Goal: Answer question/provide support: Share knowledge or assist other users

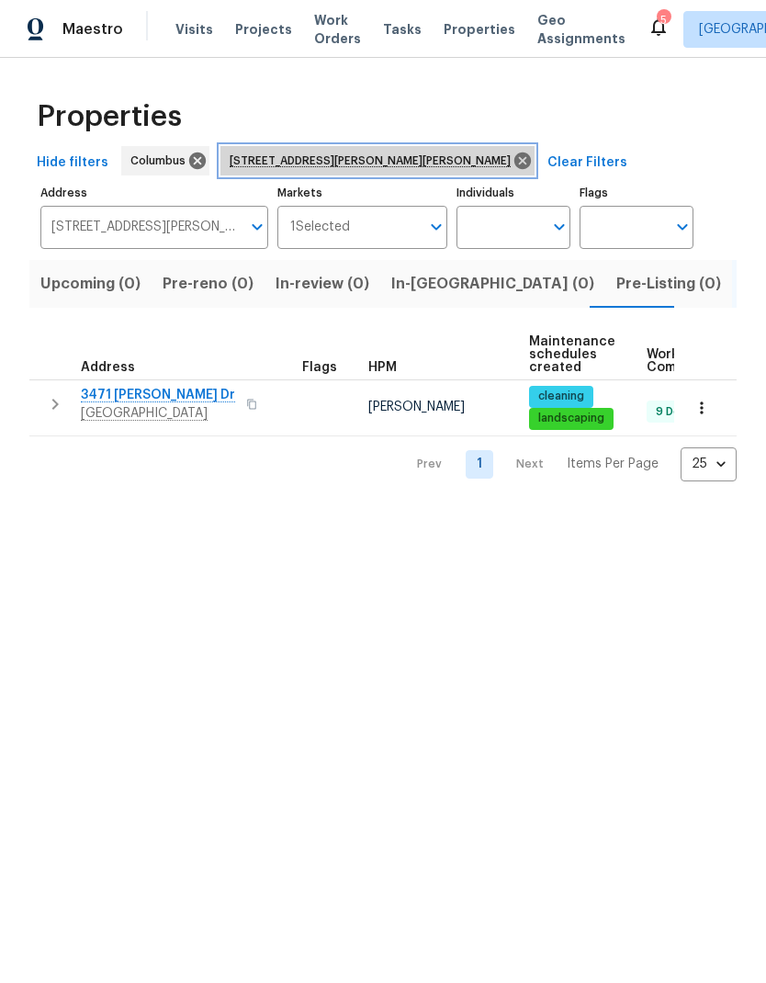
click at [514, 163] on icon at bounding box center [522, 161] width 17 height 17
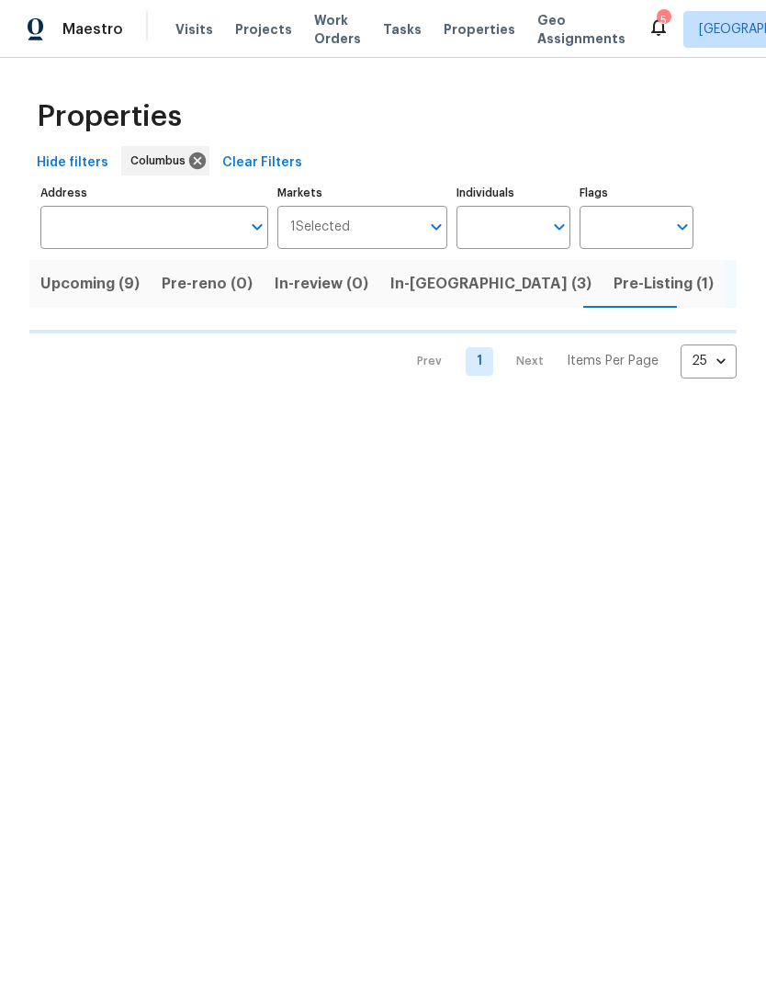
click at [100, 303] on button "Upcoming (9)" at bounding box center [89, 284] width 121 height 48
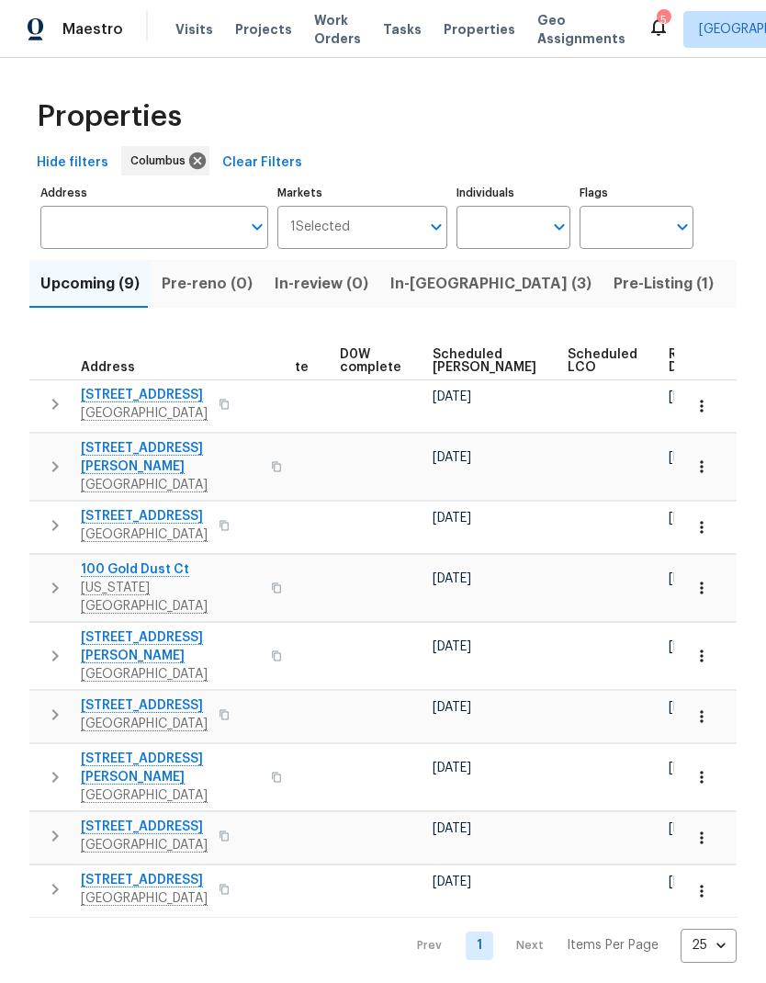
scroll to position [0, 462]
click at [670, 348] on span "Ready Date" at bounding box center [690, 361] width 40 height 26
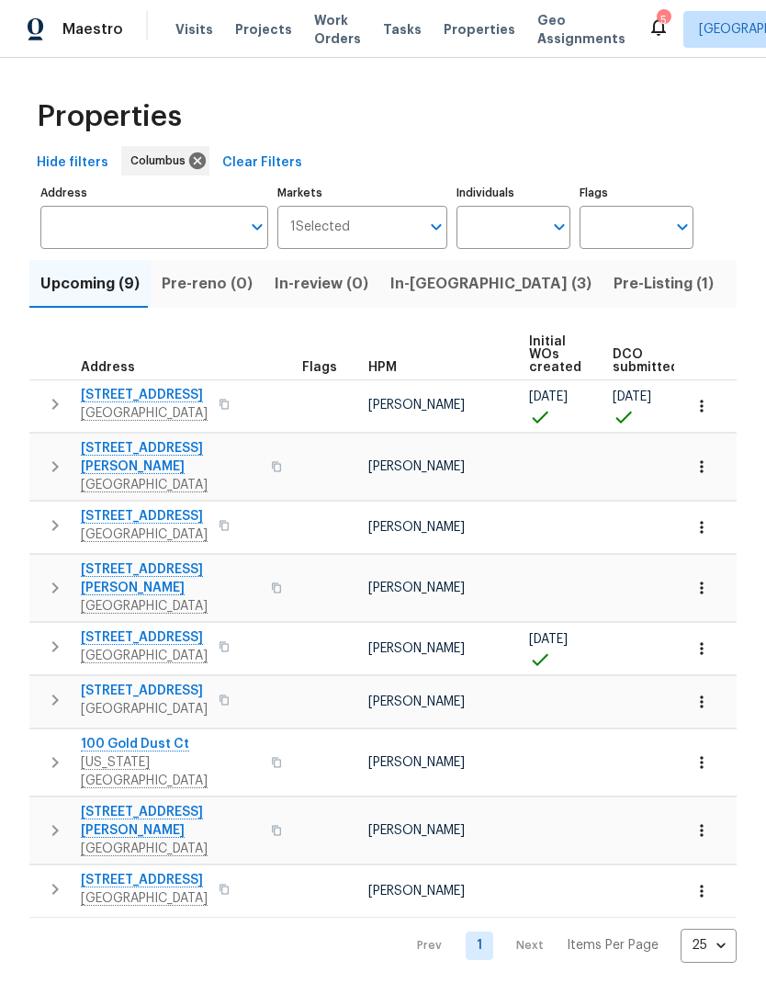
click at [40, 398] on button "button" at bounding box center [55, 404] width 37 height 37
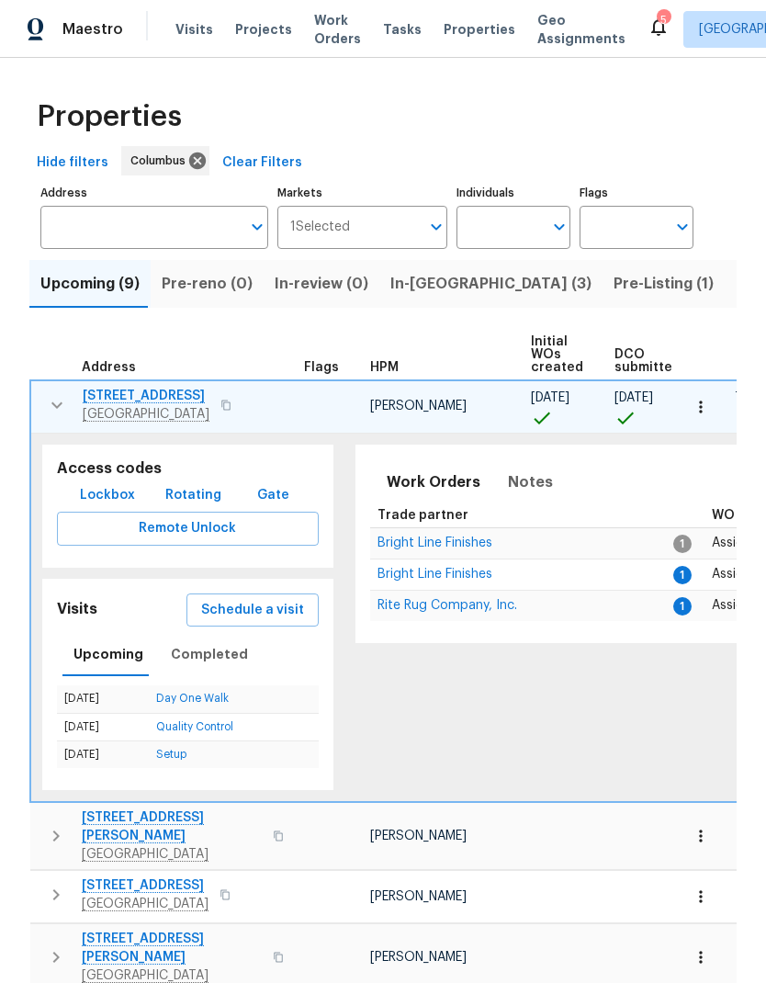
click at [127, 486] on span "Lockbox" at bounding box center [107, 495] width 55 height 23
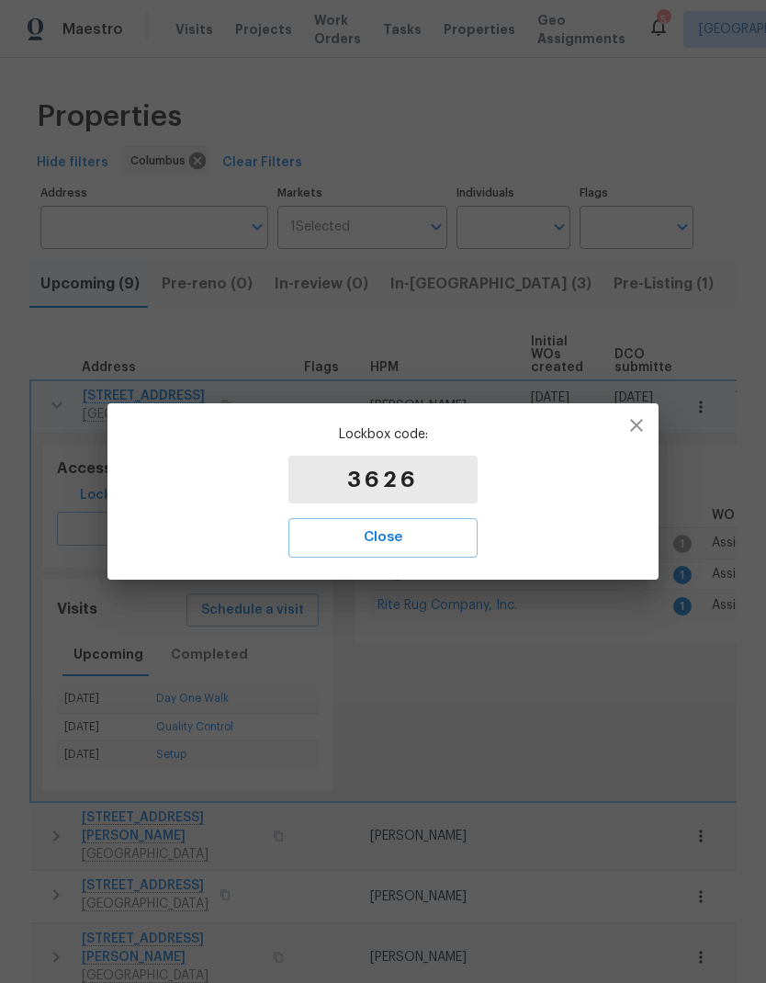
click at [401, 539] on span "Close" at bounding box center [383, 538] width 149 height 24
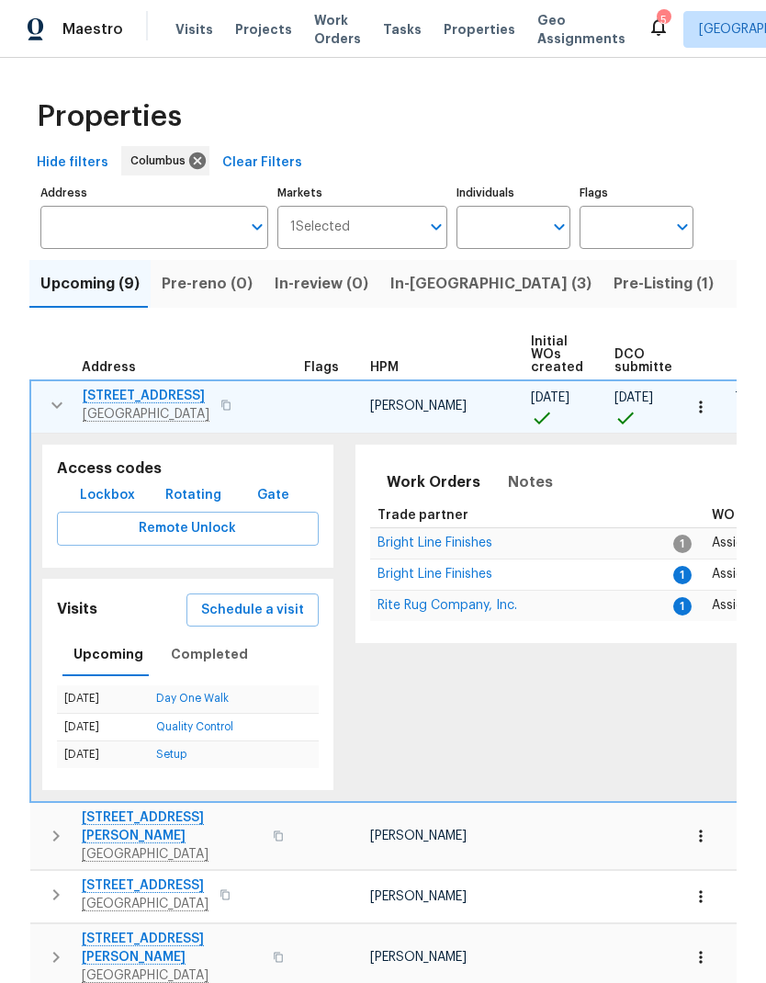
click at [60, 383] on td "[STREET_ADDRESS][PERSON_NAME]" at bounding box center [164, 405] width 266 height 48
click at [53, 402] on icon "button" at bounding box center [57, 405] width 22 height 22
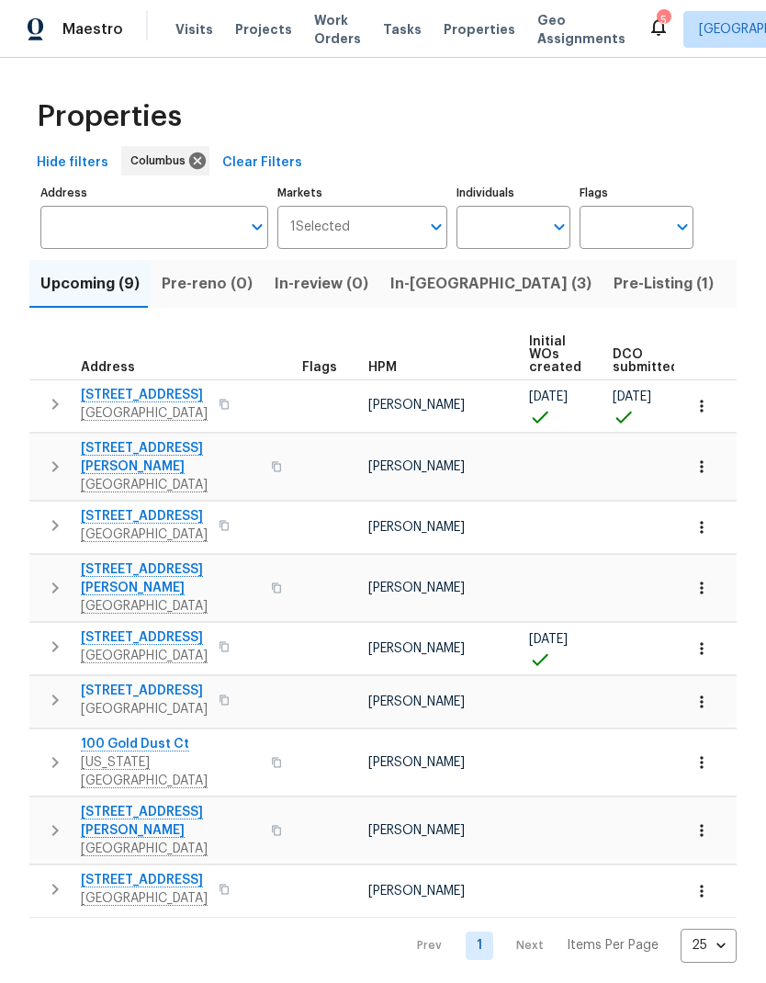
click at [183, 16] on div "Visits Projects Work Orders Tasks Properties Geo Assignments" at bounding box center [411, 29] width 472 height 37
click at [188, 36] on span "Visits" at bounding box center [194, 29] width 38 height 18
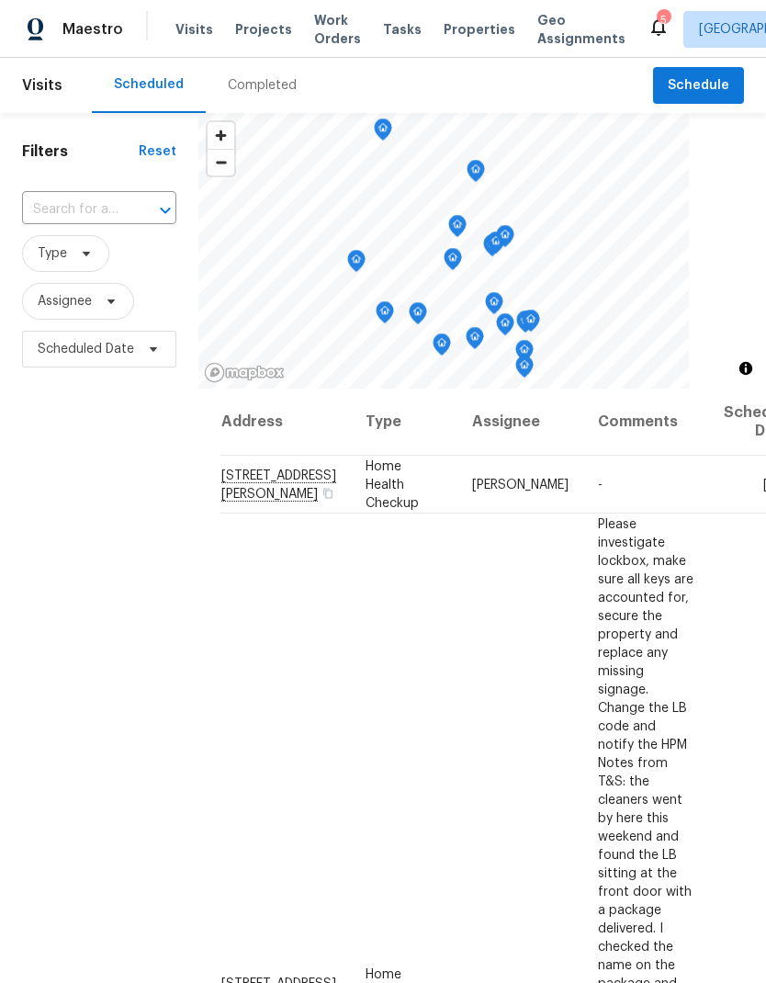
click at [265, 89] on div "Completed" at bounding box center [262, 85] width 69 height 18
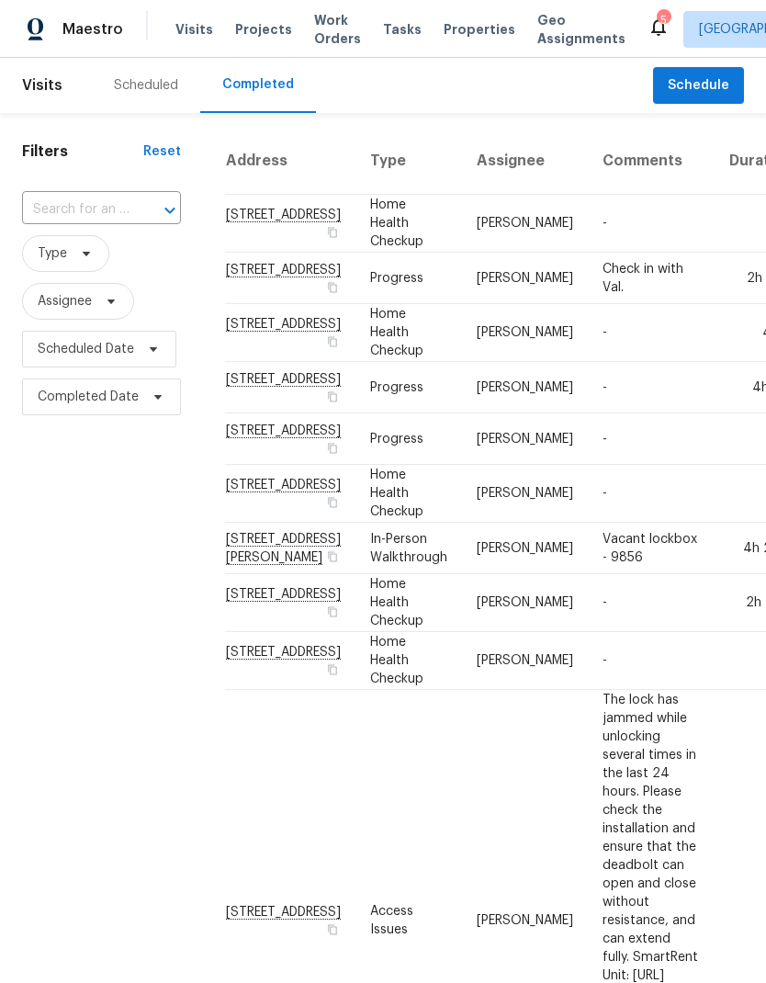
click at [136, 81] on div "Scheduled" at bounding box center [146, 85] width 64 height 18
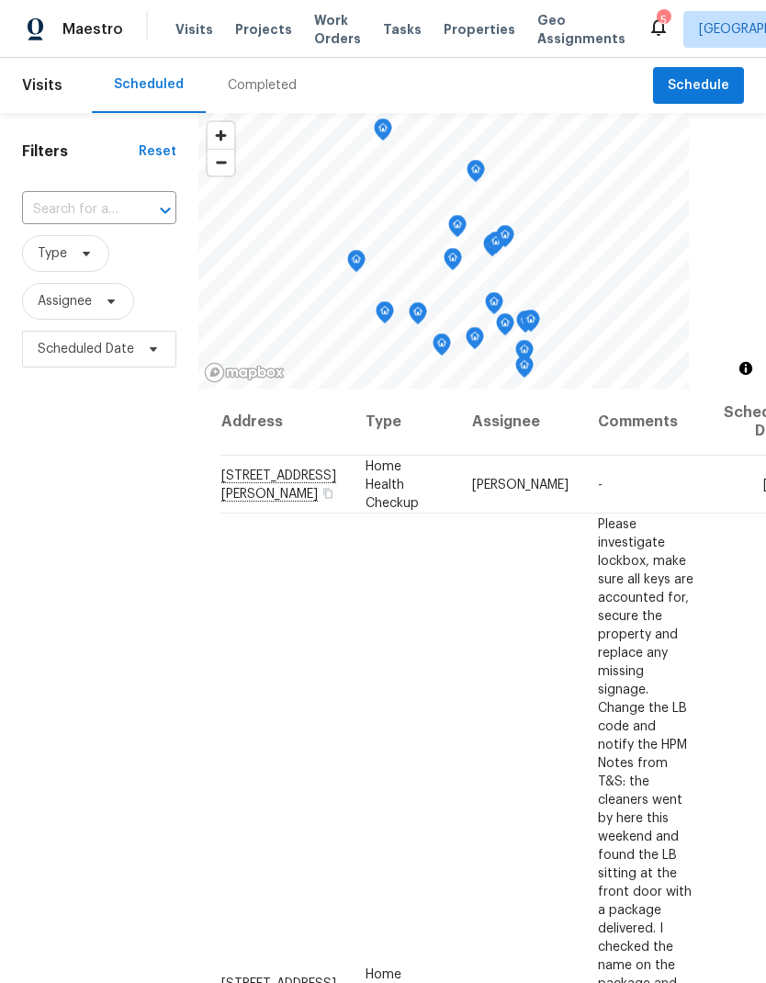
click at [408, 955] on td "Home Health Checkup" at bounding box center [404, 993] width 107 height 958
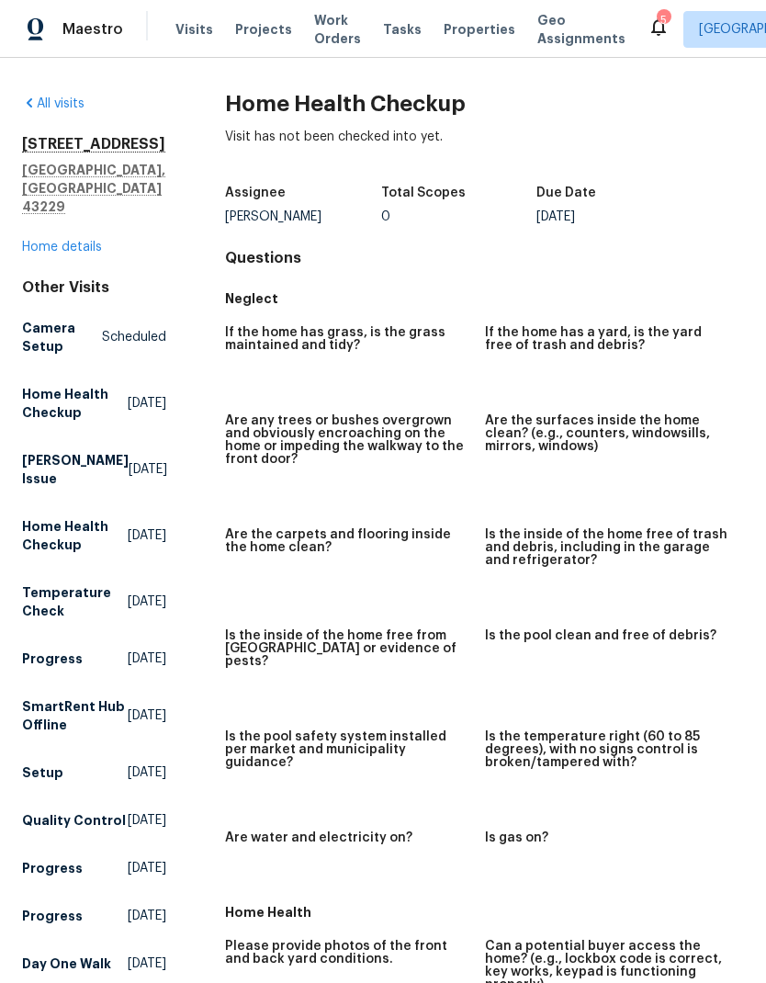
click at [457, 31] on span "Properties" at bounding box center [480, 29] width 72 height 18
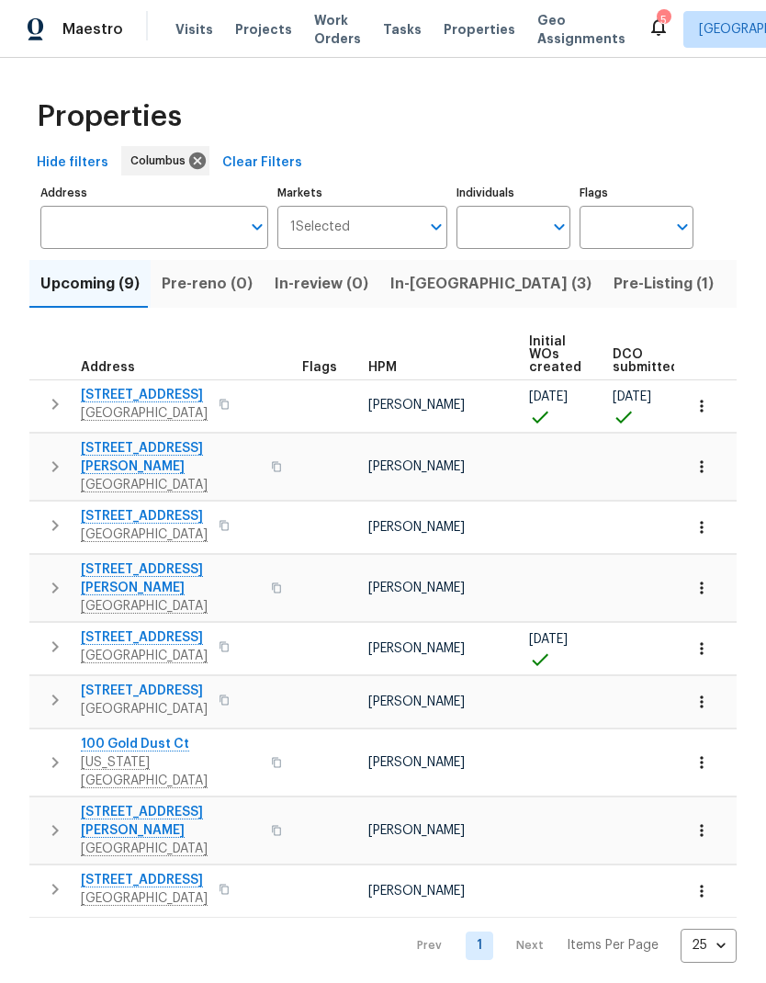
click at [167, 387] on span "[STREET_ADDRESS]" at bounding box center [144, 395] width 127 height 18
click at [702, 396] on button "button" at bounding box center [702, 406] width 40 height 40
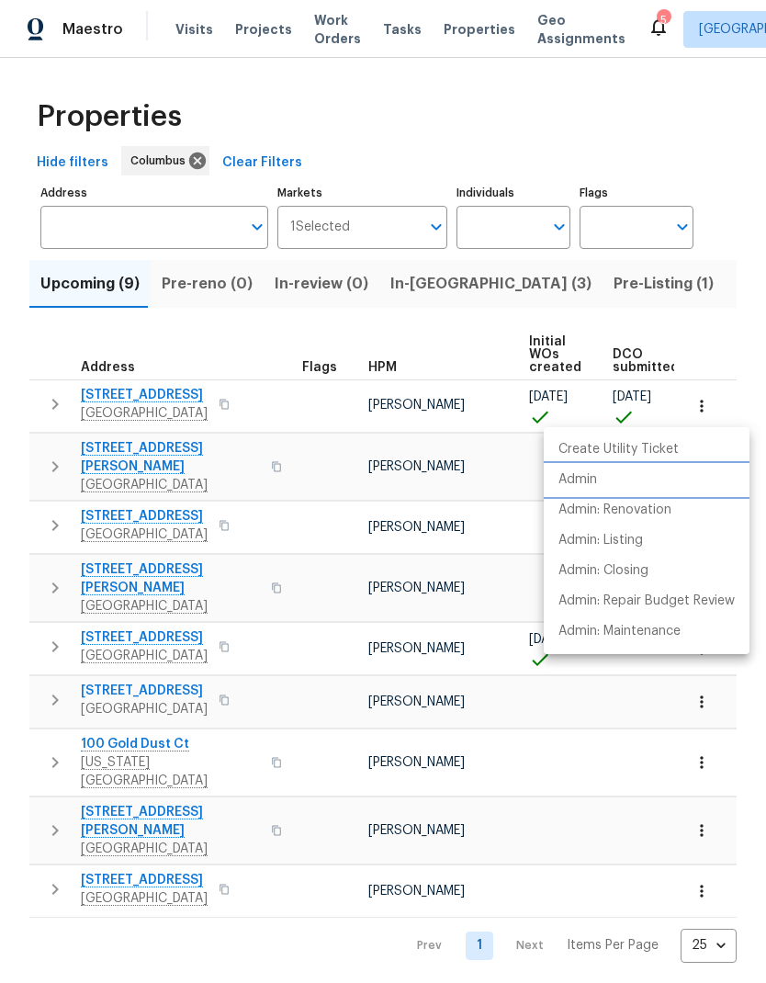
click at [588, 474] on p "Admin" at bounding box center [578, 479] width 39 height 19
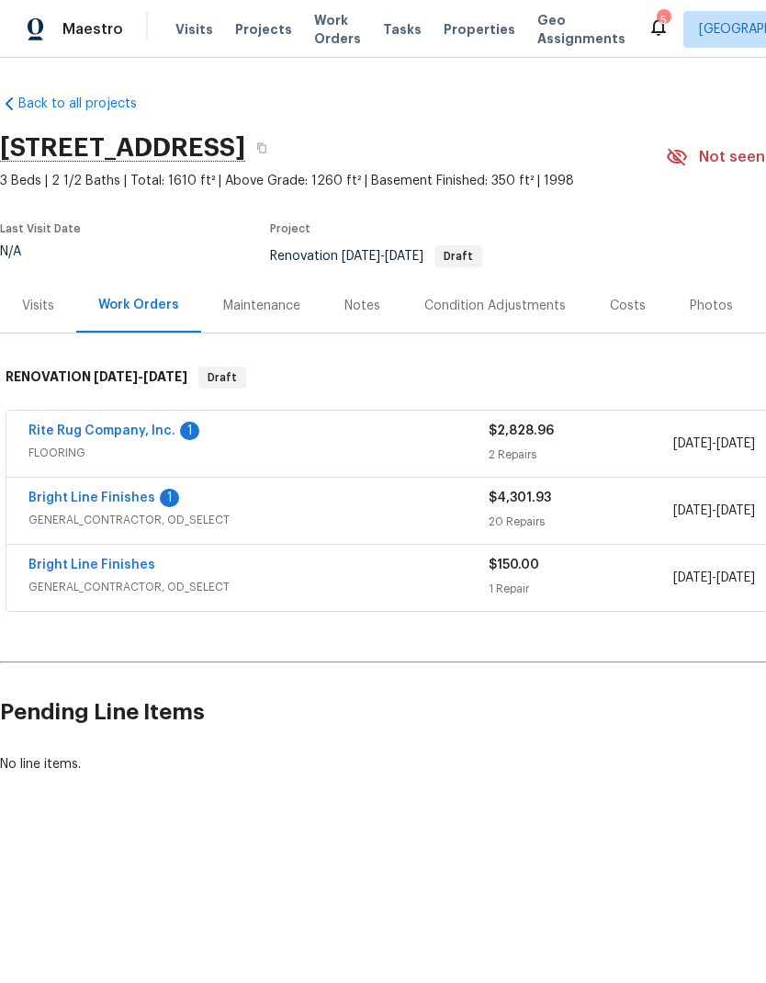
click at [376, 292] on div "Notes" at bounding box center [362, 305] width 80 height 54
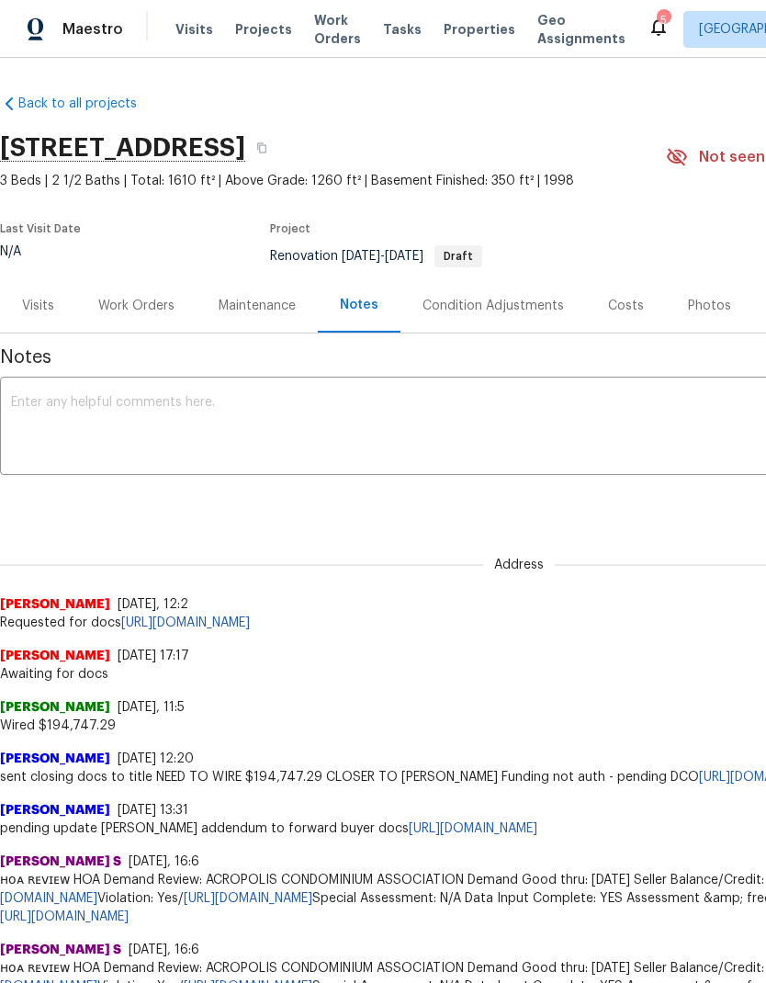
click at [583, 424] on textarea at bounding box center [519, 428] width 1016 height 64
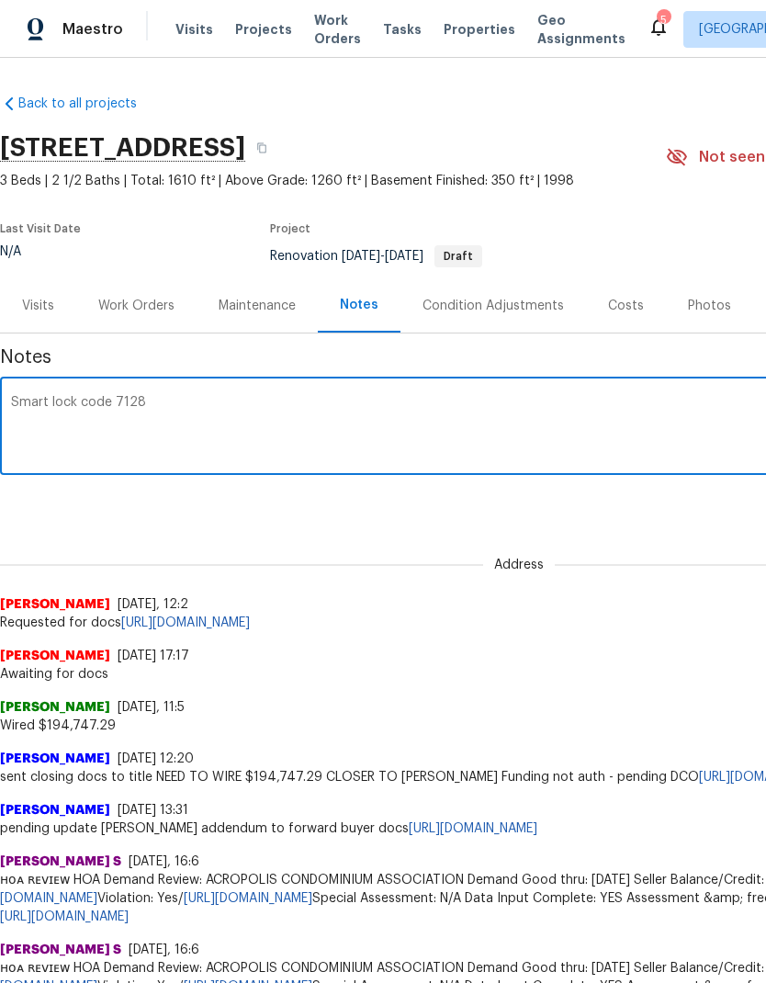
type textarea "Smart lock code 7128"
click at [654, 526] on div "Notes Smart lock code 7128 x ​ Budget Review budget_review ​ Add Address Karish…" at bounding box center [519, 986] width 1038 height 1304
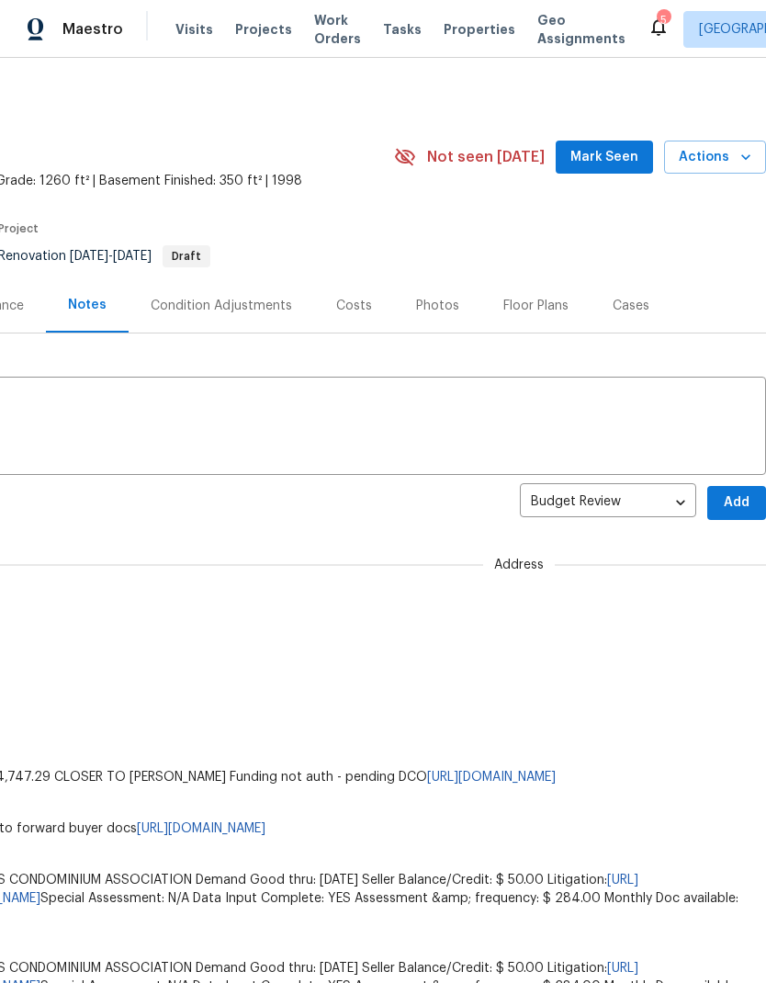
scroll to position [0, 272]
click at [745, 506] on span "Add" at bounding box center [736, 503] width 29 height 23
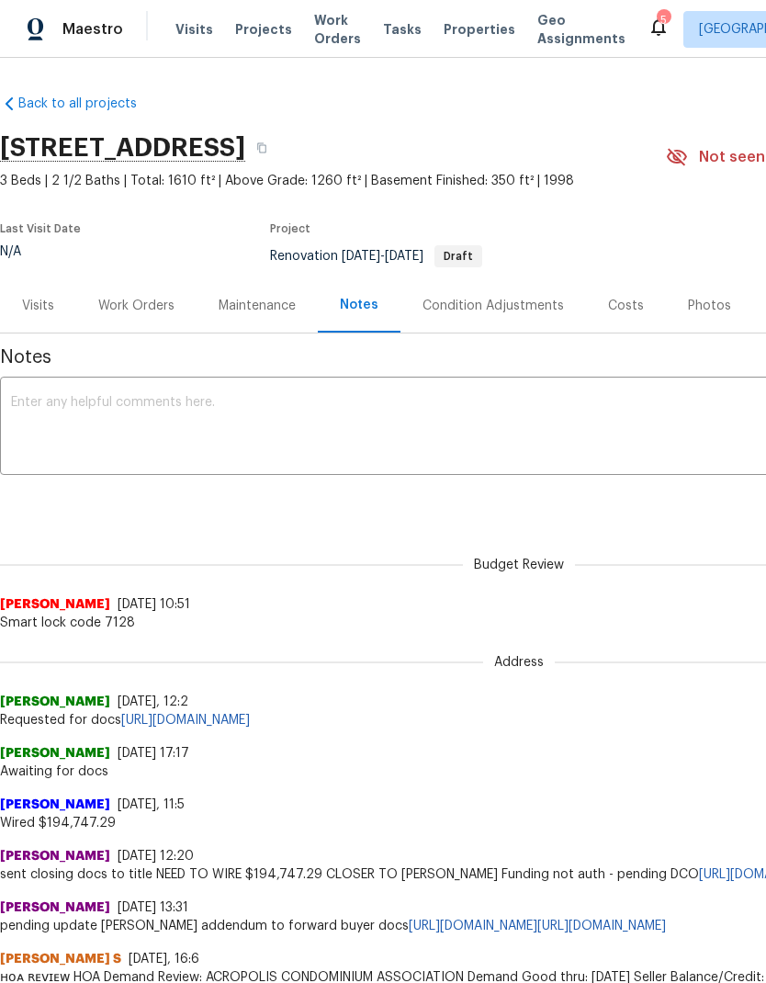
scroll to position [0, 0]
click at [126, 288] on div "Work Orders" at bounding box center [136, 305] width 120 height 54
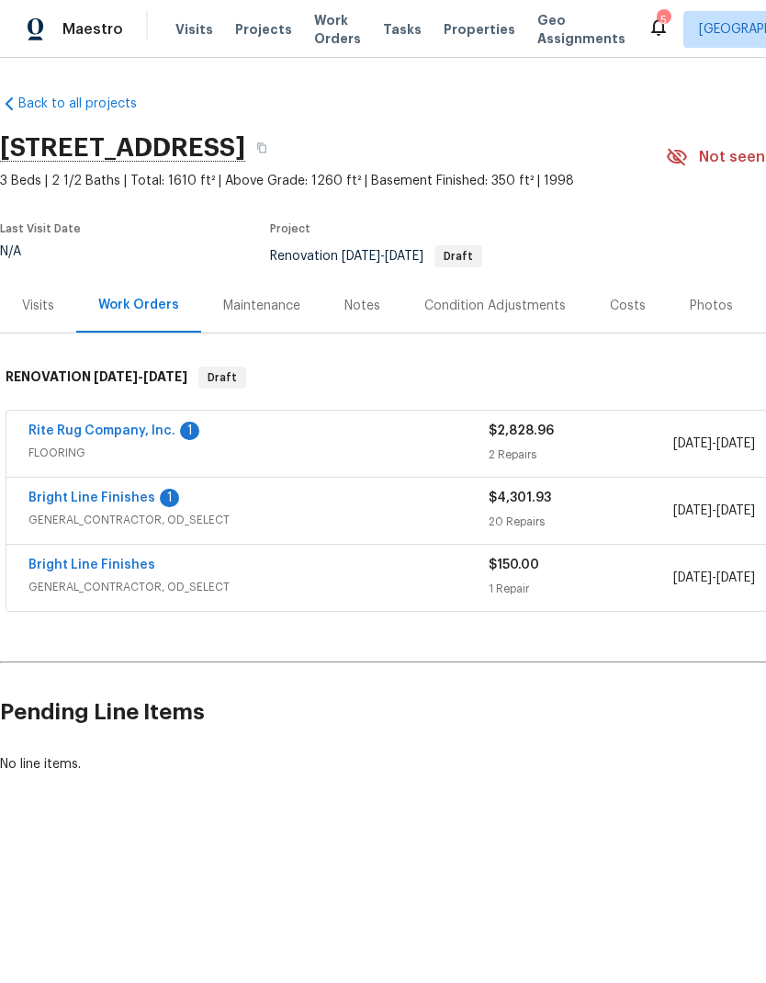
click at [120, 497] on link "Bright Line Finishes" at bounding box center [91, 498] width 127 height 13
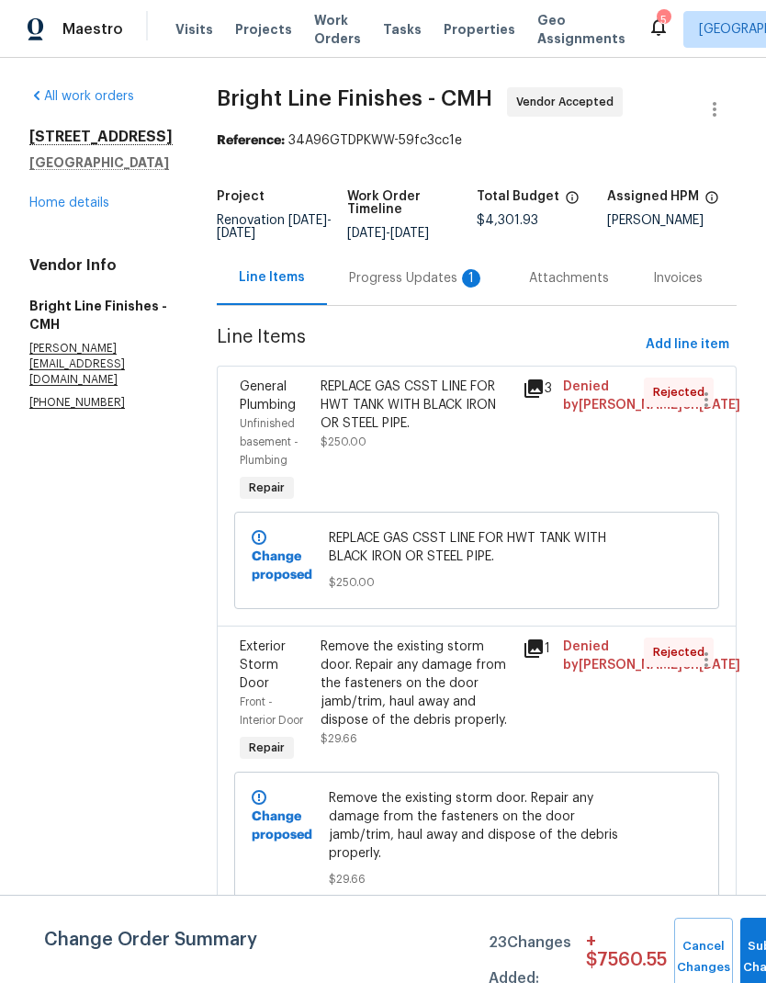
click at [404, 288] on div "Progress Updates 1" at bounding box center [417, 278] width 136 height 18
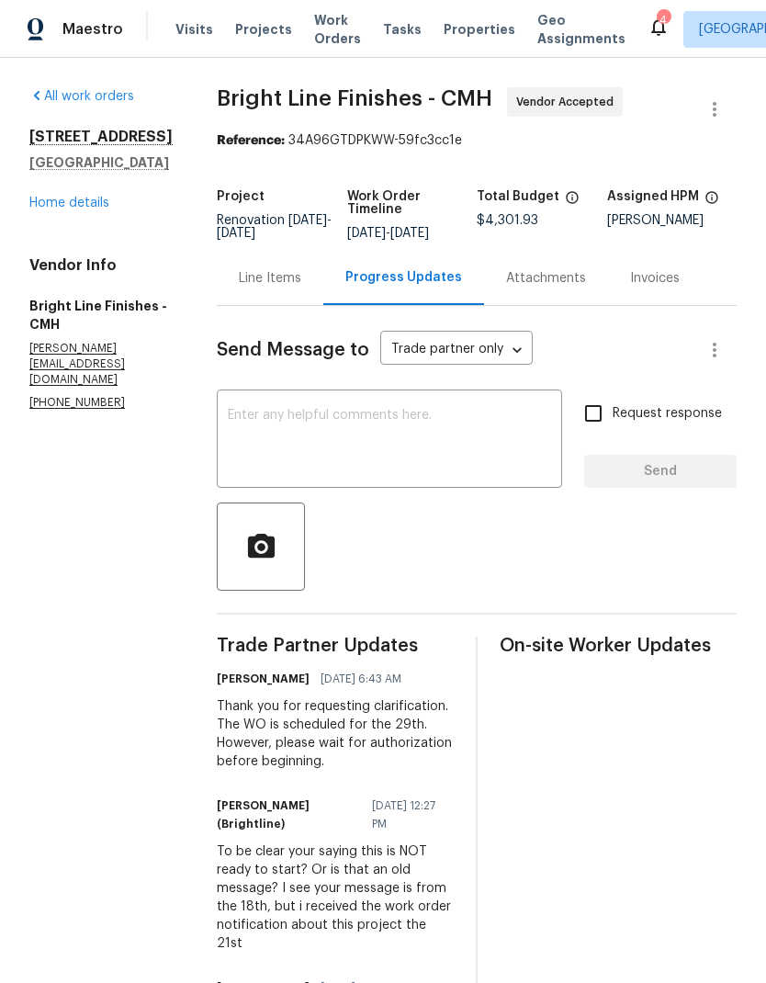
click at [488, 436] on textarea at bounding box center [389, 441] width 323 height 64
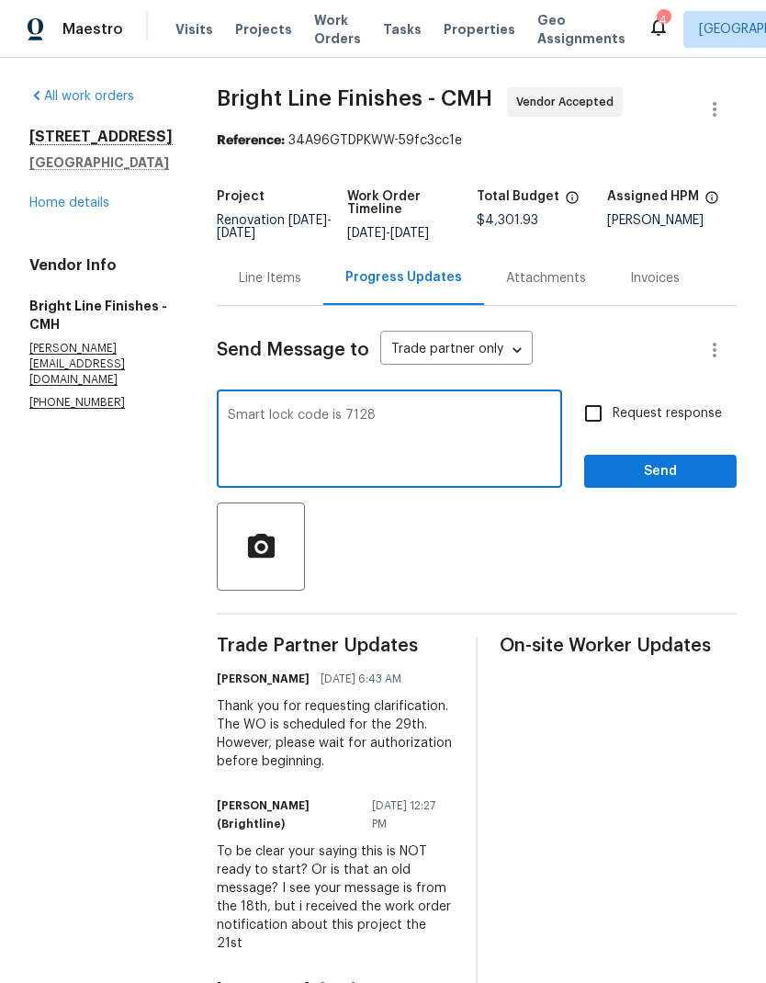
type textarea "Smart lock code is 7128"
click at [707, 479] on span "Send" at bounding box center [660, 471] width 123 height 23
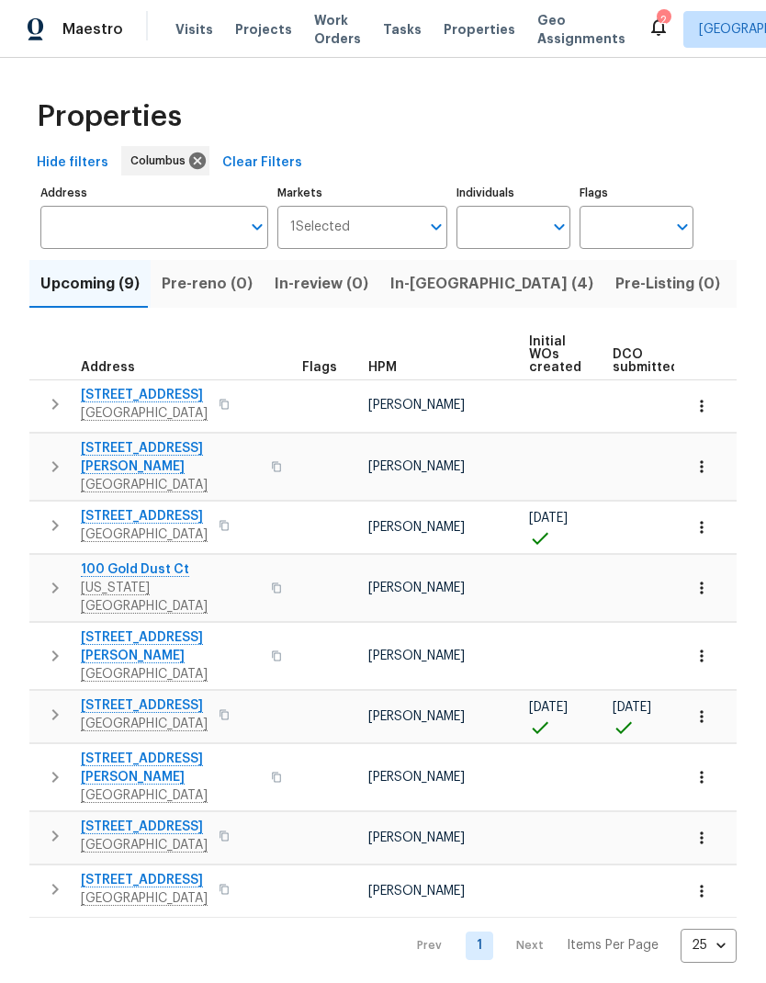
click at [434, 287] on span "In-[GEOGRAPHIC_DATA] (4)" at bounding box center [491, 284] width 203 height 26
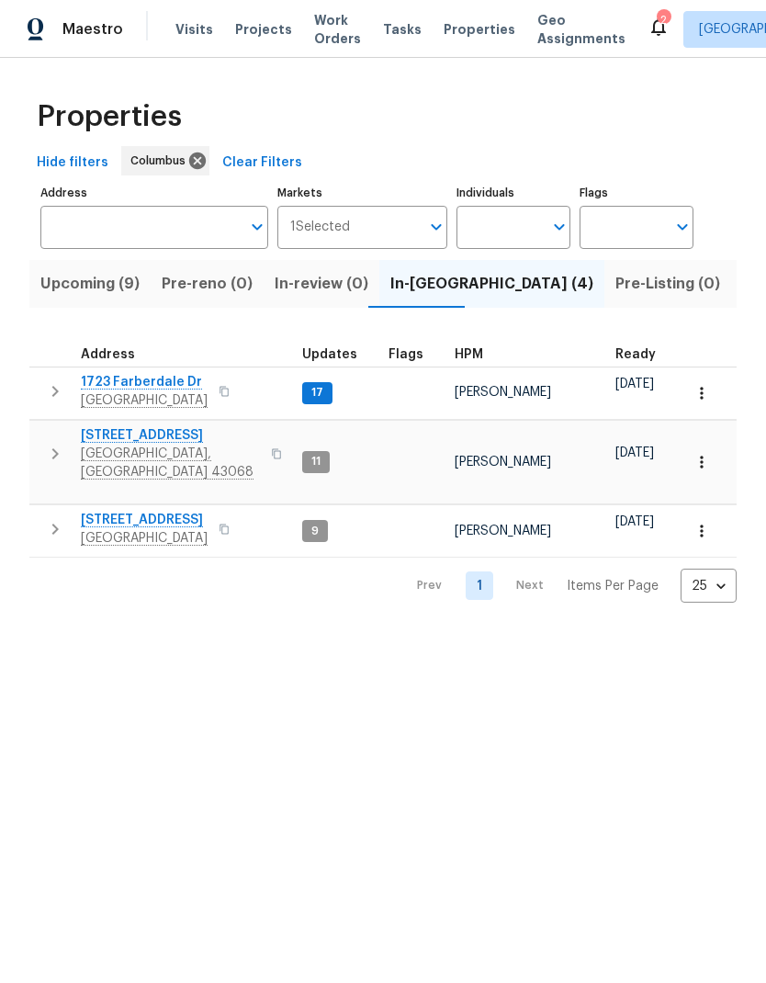
click at [191, 28] on span "Visits" at bounding box center [194, 29] width 38 height 18
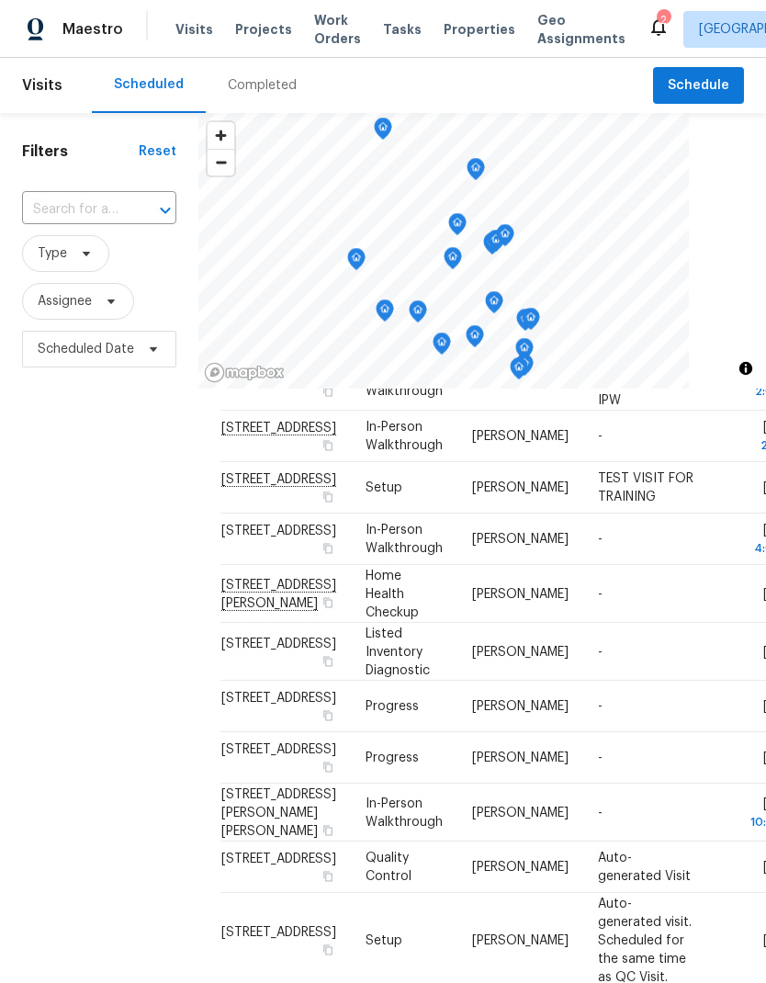
scroll to position [1288, 0]
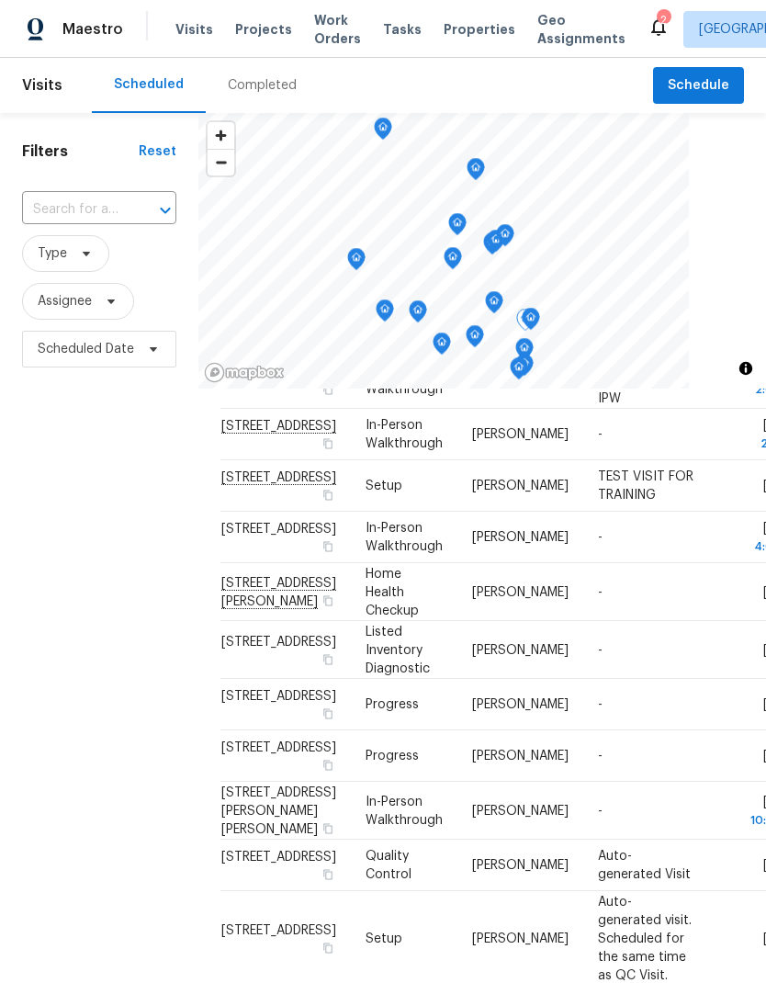
click at [529, 315] on icon "Map marker" at bounding box center [531, 319] width 17 height 21
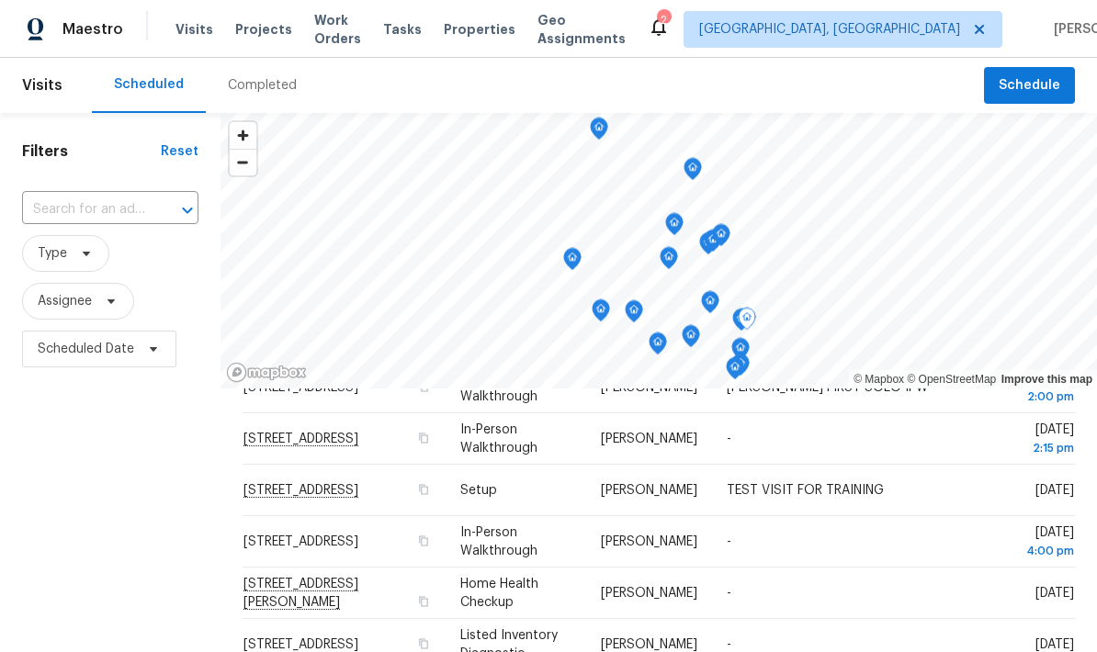
scroll to position [671, 0]
